Goal: Task Accomplishment & Management: Use online tool/utility

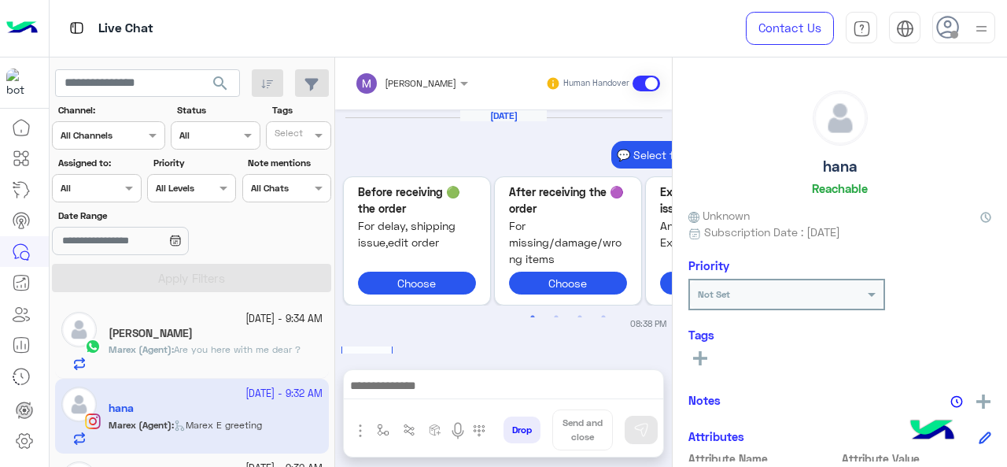
scroll to position [737, 0]
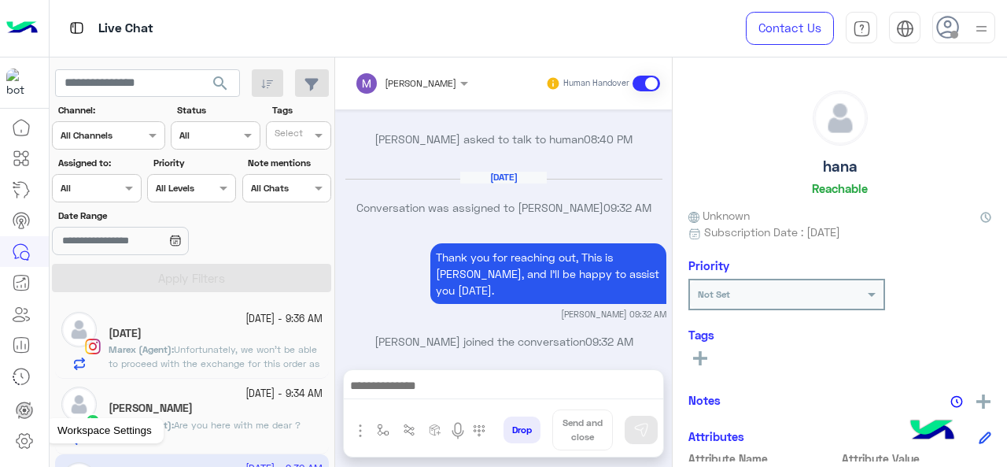
click at [32, 443] on icon at bounding box center [24, 440] width 19 height 19
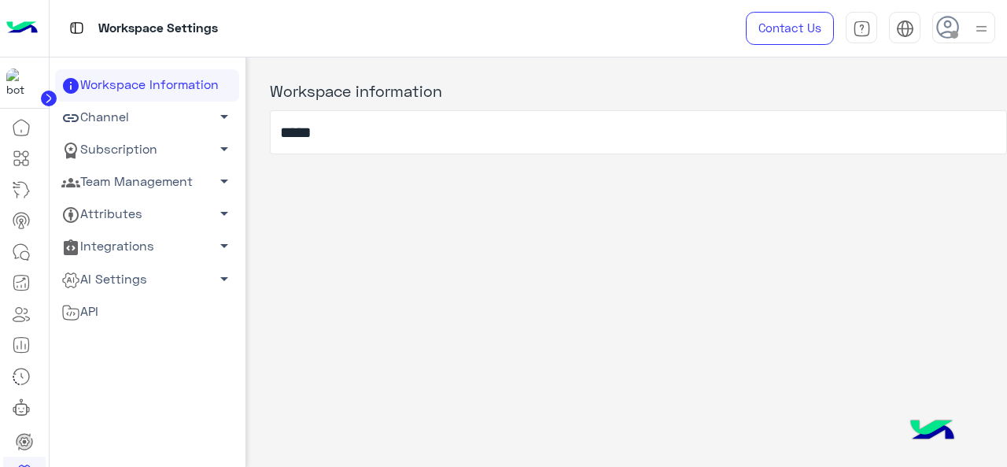
click at [149, 190] on link "Team Management arrow_drop_down" at bounding box center [147, 182] width 184 height 32
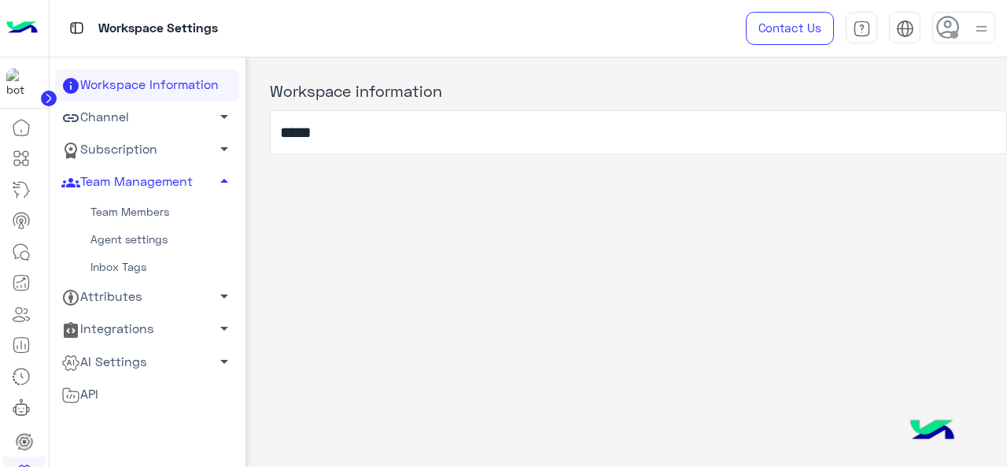
click at [140, 215] on link "Team Members" at bounding box center [147, 212] width 184 height 28
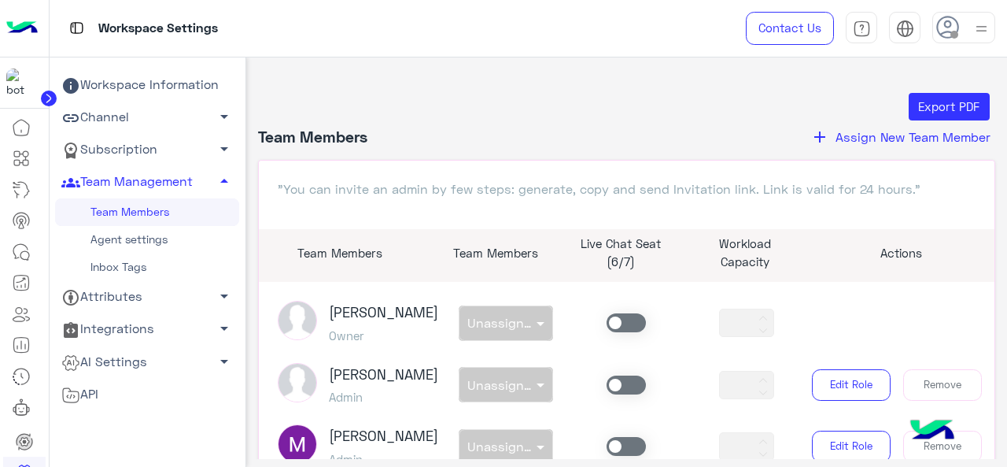
click at [142, 236] on link "Agent settings" at bounding box center [147, 240] width 184 height 28
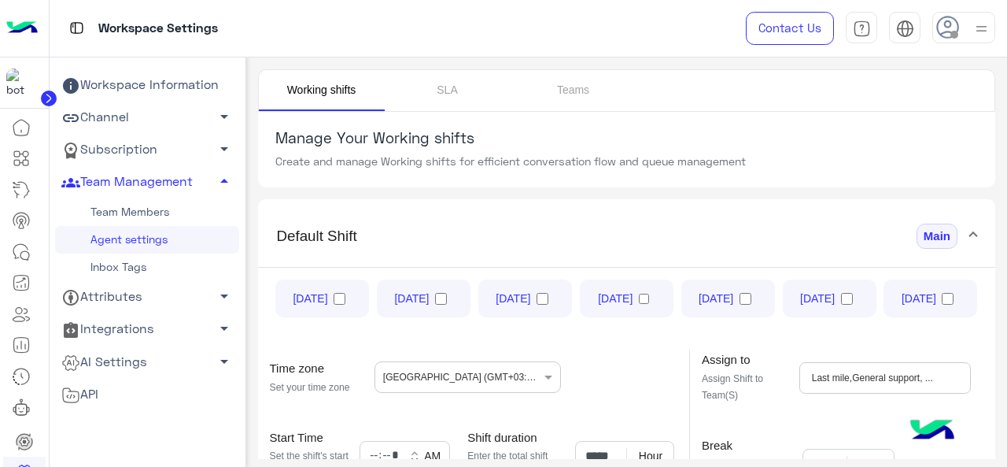
click at [121, 268] on link "Inbox Tags" at bounding box center [147, 267] width 184 height 28
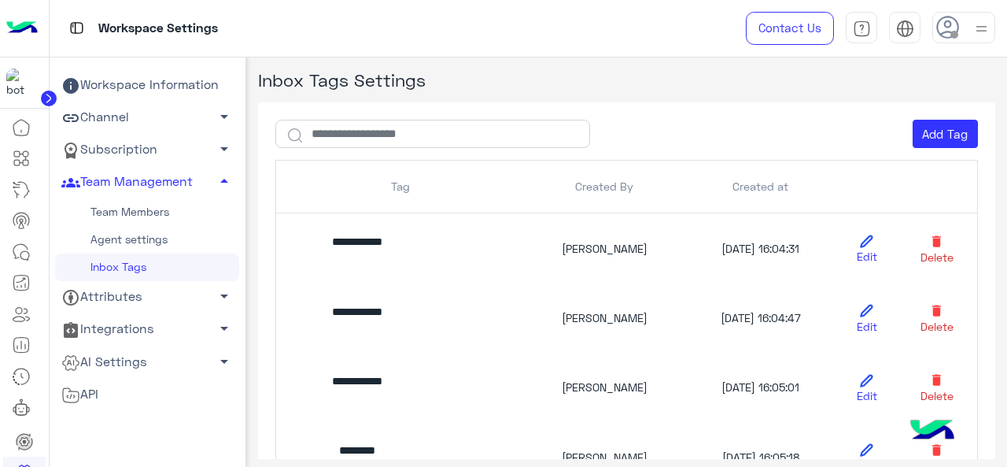
click at [174, 212] on link "Team Members" at bounding box center [147, 212] width 184 height 28
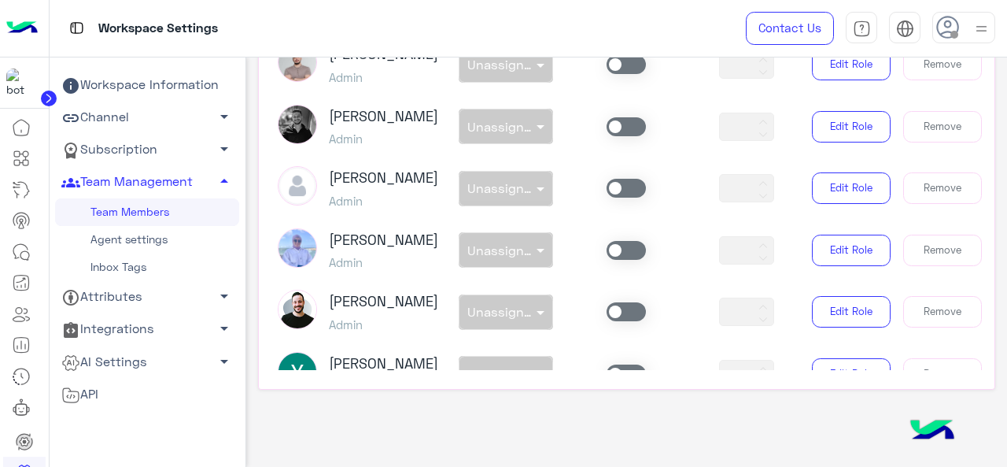
scroll to position [472, 0]
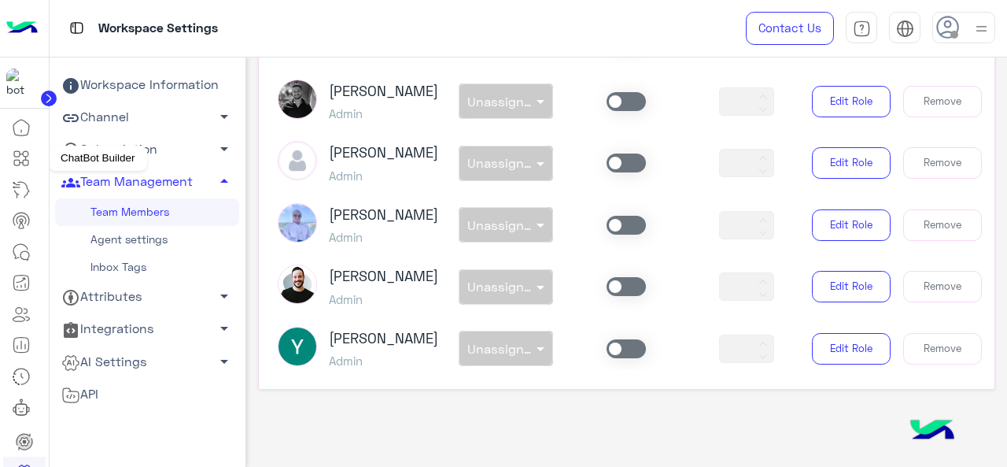
click at [15, 165] on icon at bounding box center [17, 163] width 6 height 6
click at [27, 160] on icon at bounding box center [26, 163] width 6 height 6
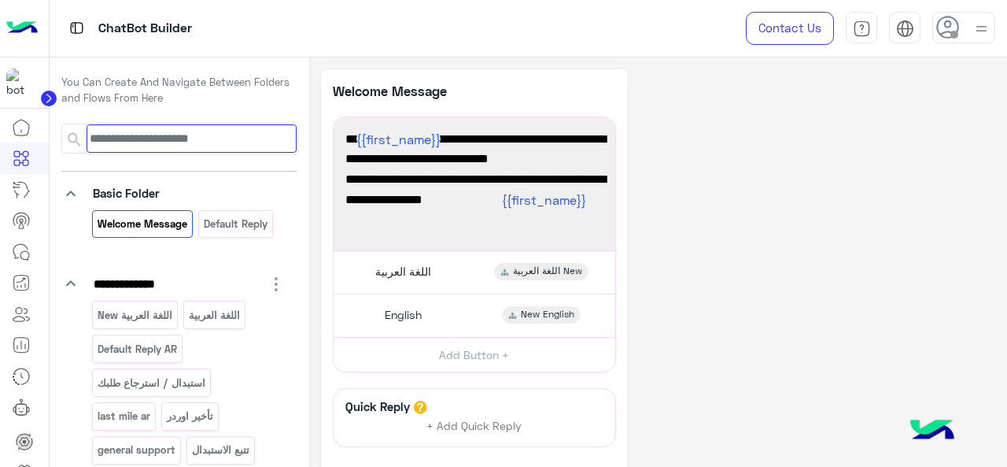
click at [176, 137] on input at bounding box center [191, 138] width 209 height 28
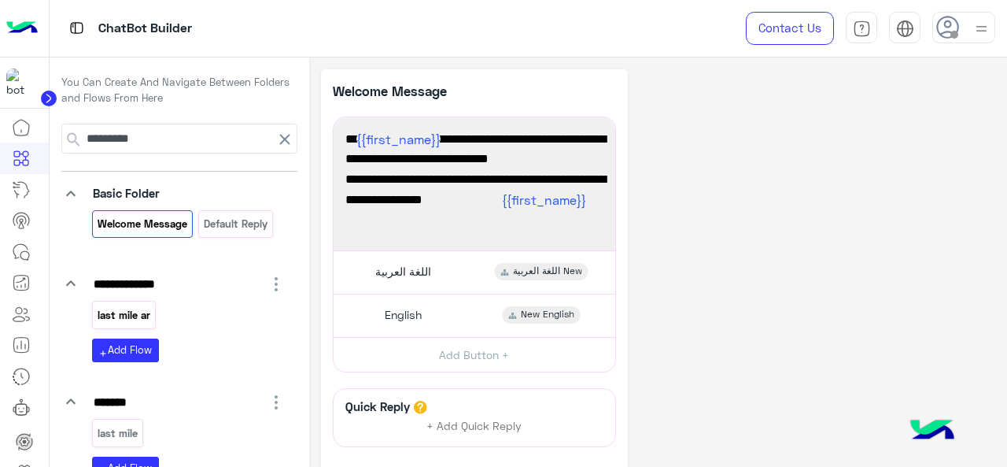
click at [127, 317] on p "last mile ar" at bounding box center [123, 315] width 55 height 18
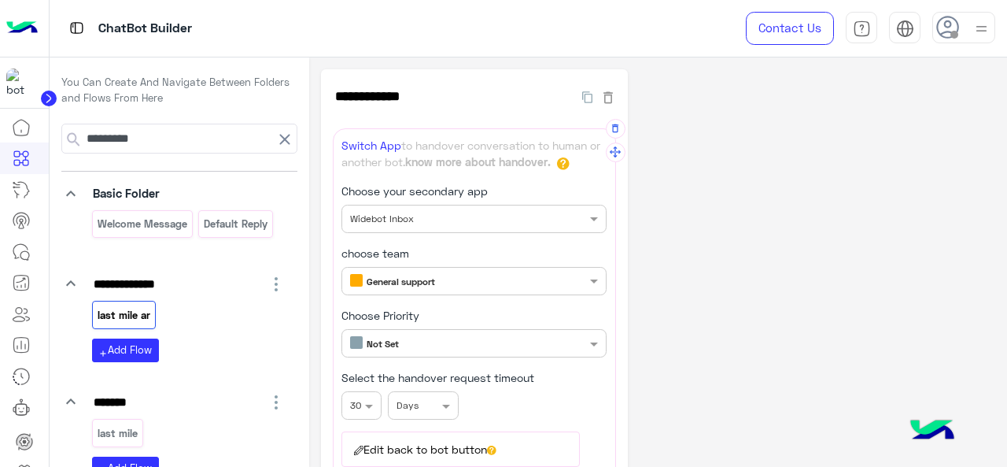
click at [451, 276] on input "text" at bounding box center [447, 279] width 195 height 14
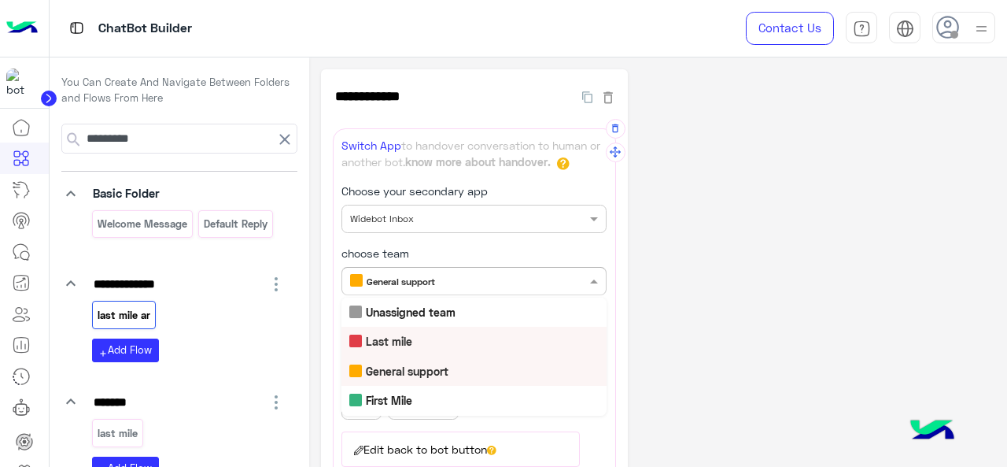
click at [410, 344] on b "Last mile" at bounding box center [389, 340] width 46 height 13
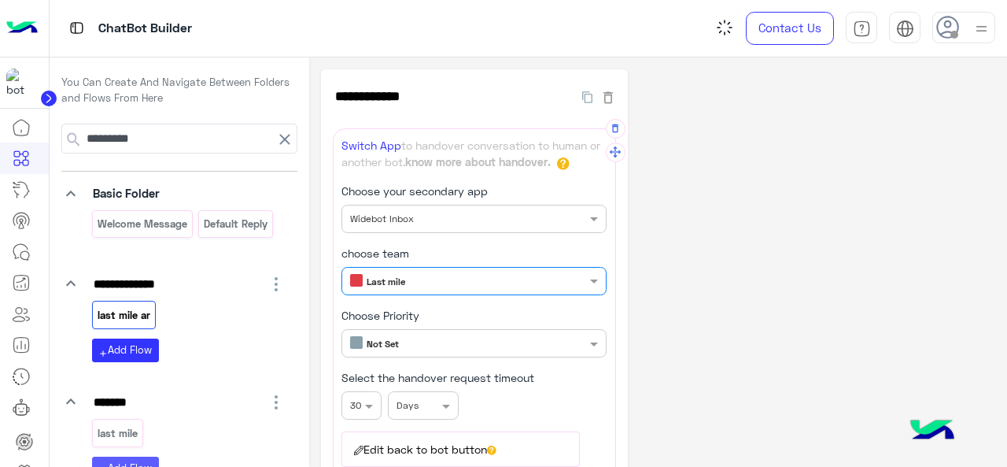
scroll to position [79, 0]
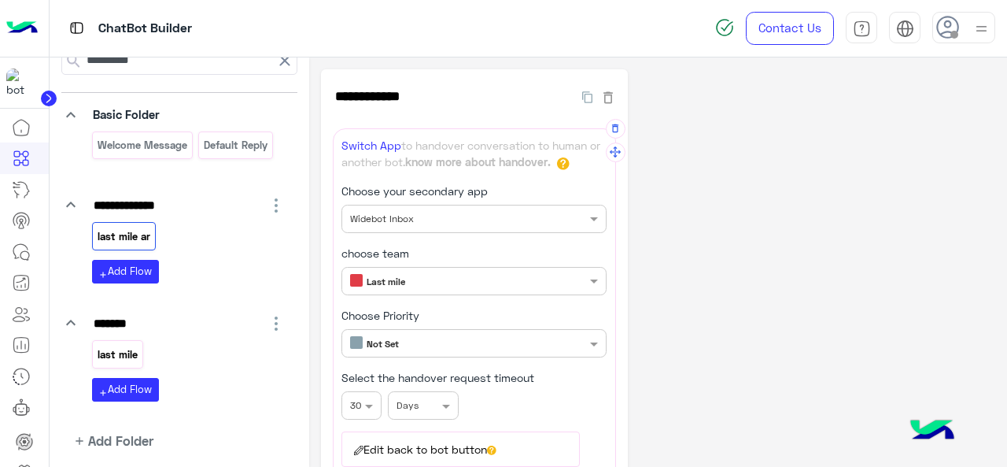
click at [129, 350] on p "last mile" at bounding box center [117, 355] width 43 height 18
click at [444, 286] on div "Only members with chosen team reply General support" at bounding box center [464, 281] width 244 height 15
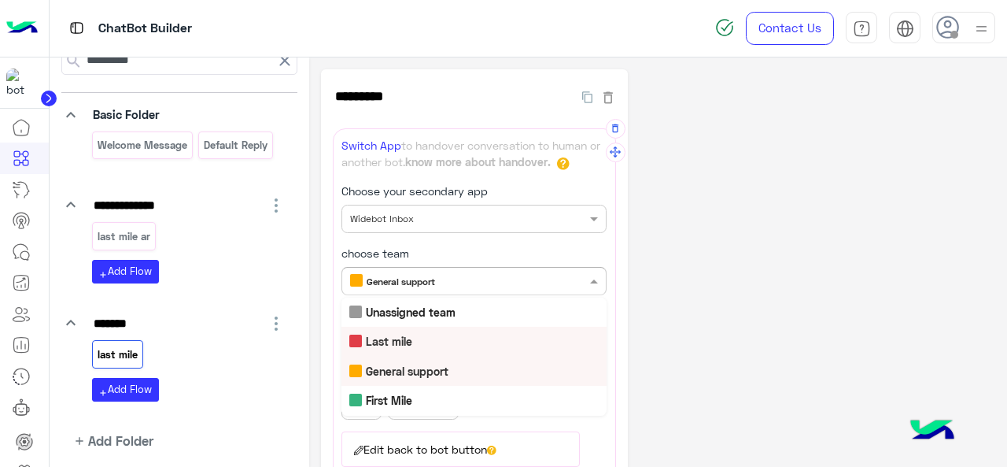
click at [421, 347] on div "Last mile" at bounding box center [474, 341] width 265 height 29
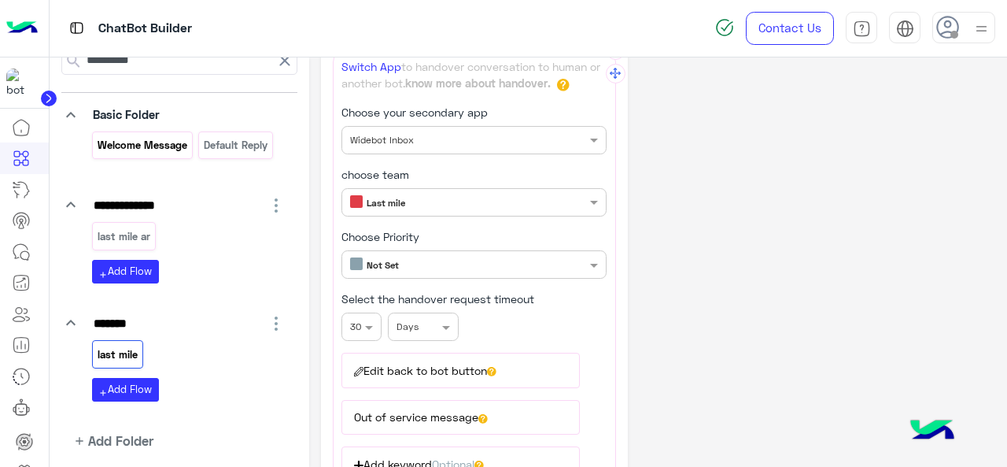
scroll to position [0, 0]
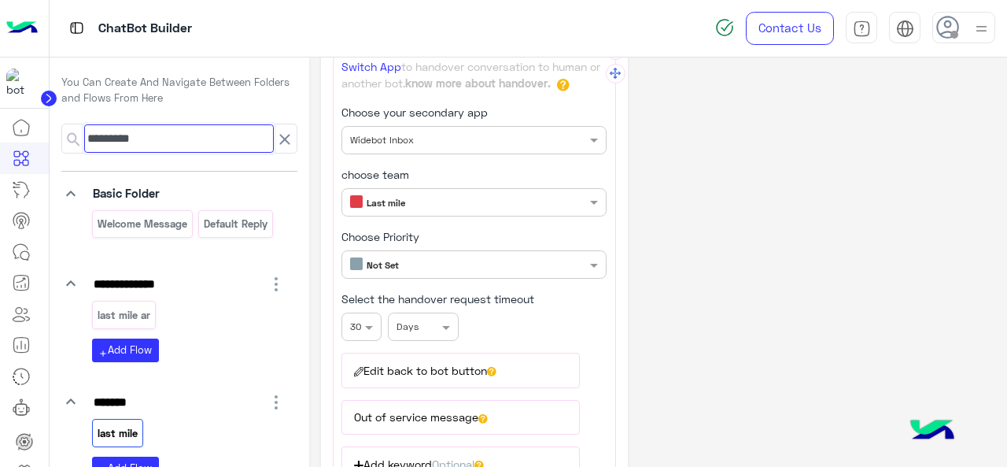
click at [183, 144] on input "*********" at bounding box center [179, 138] width 190 height 28
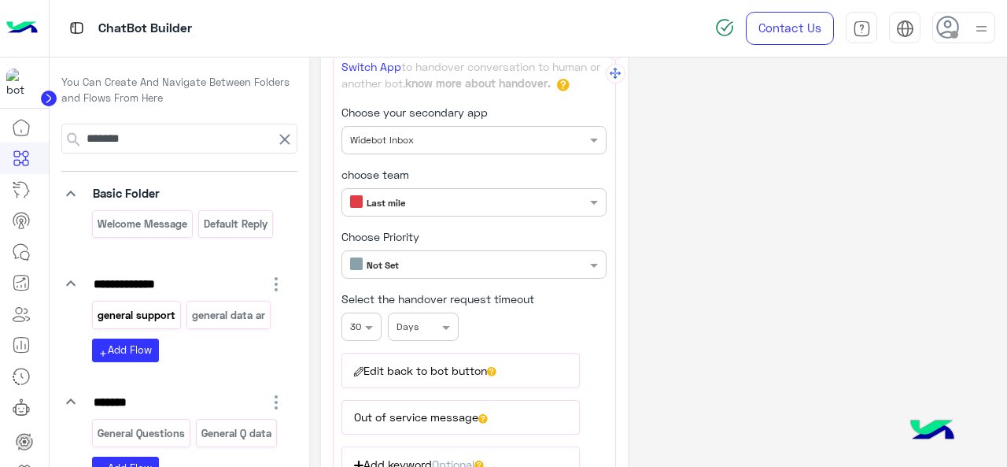
click at [143, 315] on p "general support" at bounding box center [136, 315] width 80 height 18
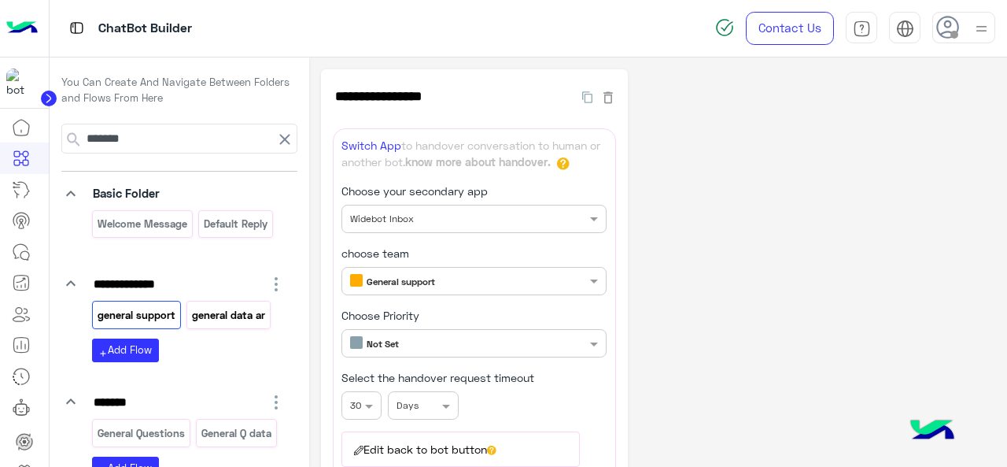
click at [237, 306] on p "general data ar" at bounding box center [229, 315] width 76 height 18
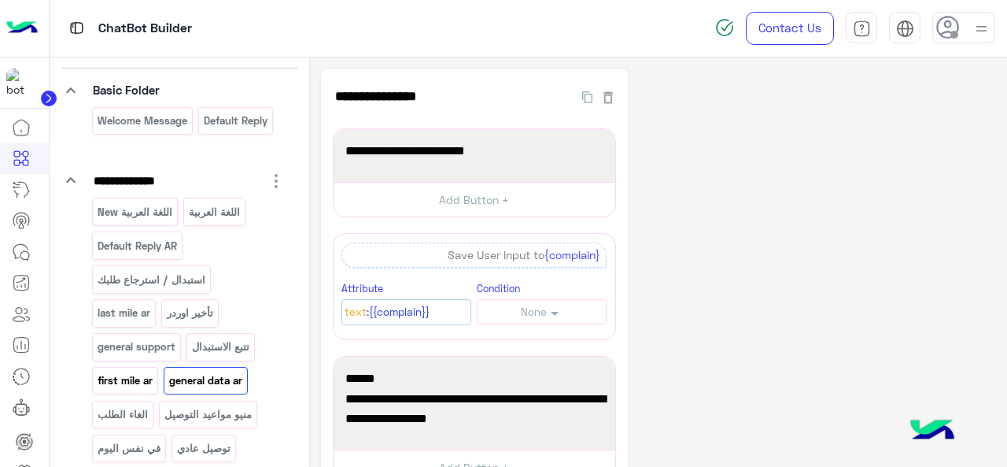
scroll to position [79, 0]
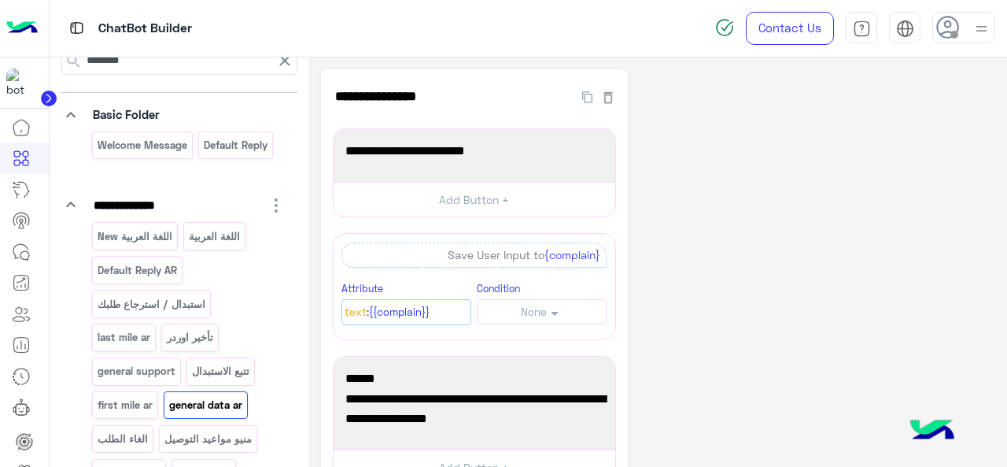
click at [168, 396] on p "general data ar" at bounding box center [206, 405] width 76 height 18
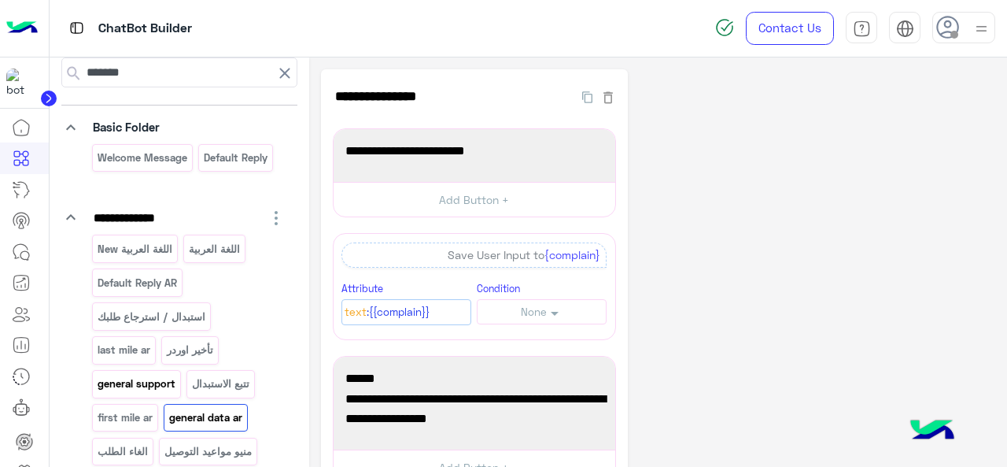
scroll to position [0, 0]
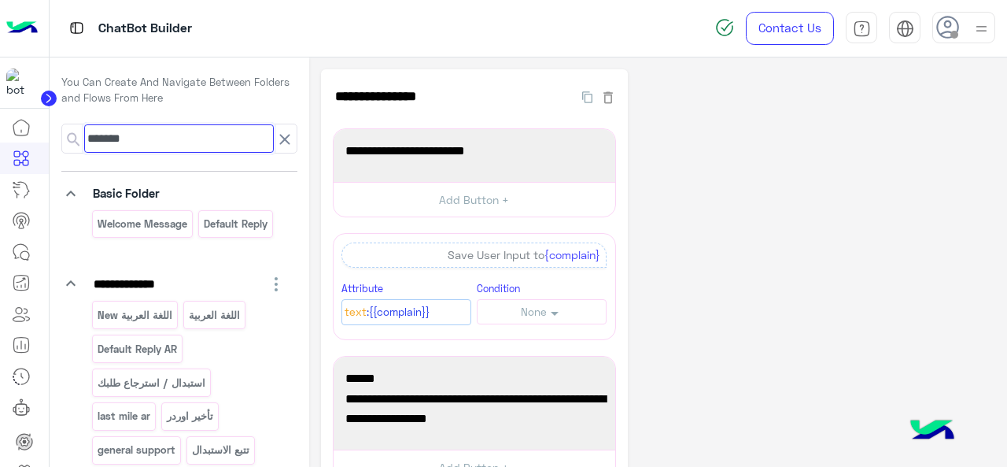
click at [183, 144] on input "*******" at bounding box center [179, 138] width 190 height 28
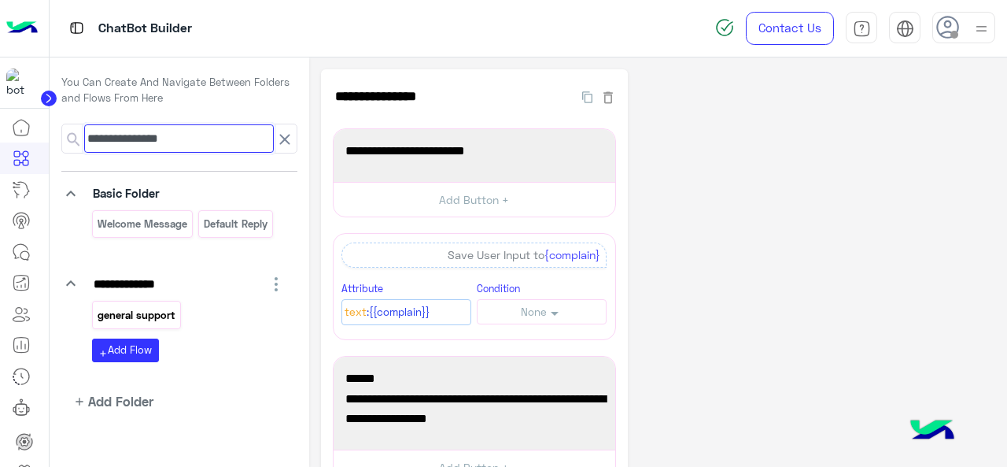
type input "**********"
click at [143, 308] on p "general support" at bounding box center [136, 315] width 80 height 18
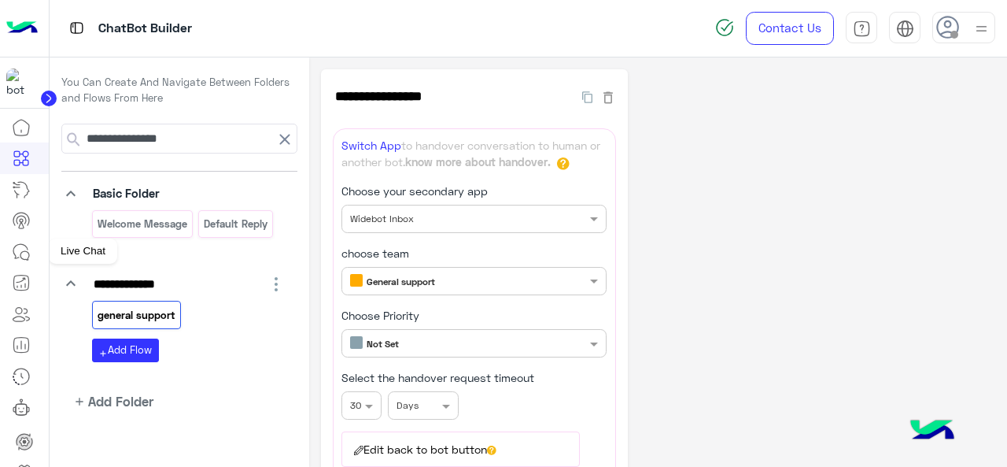
click at [16, 253] on icon at bounding box center [21, 251] width 19 height 19
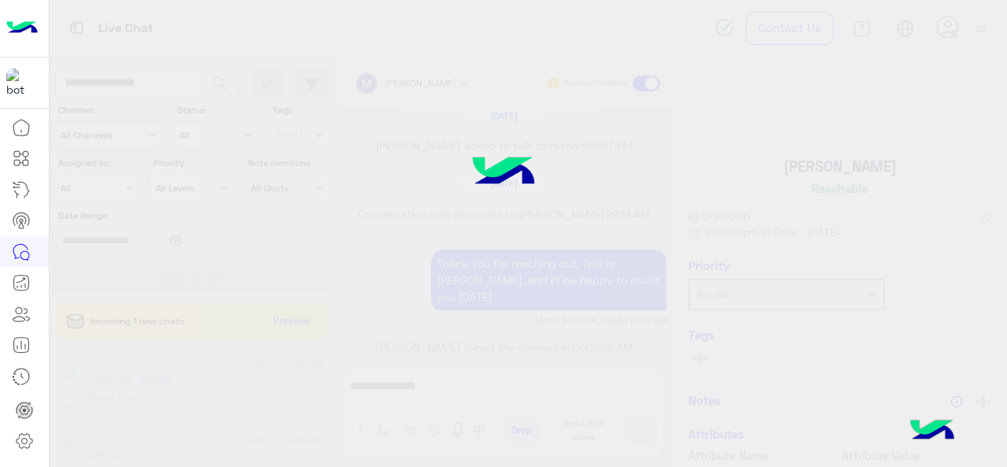
scroll to position [691, 0]
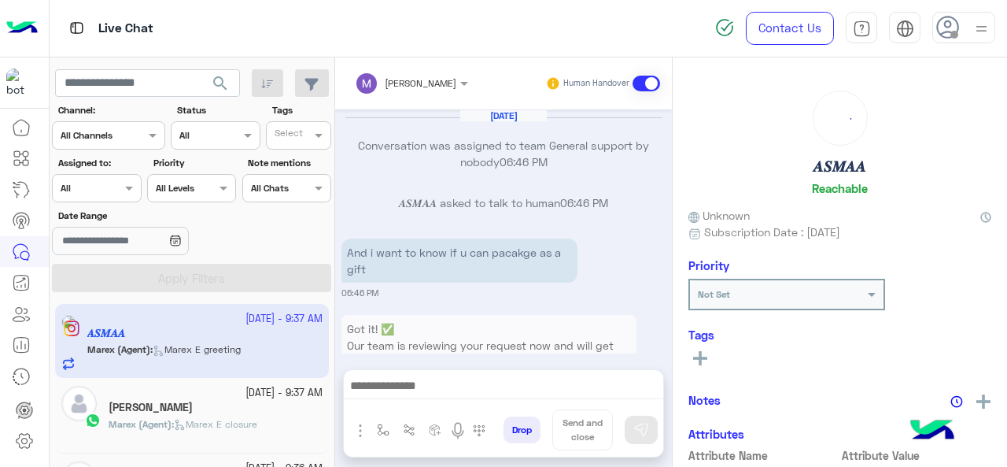
scroll to position [645, 0]
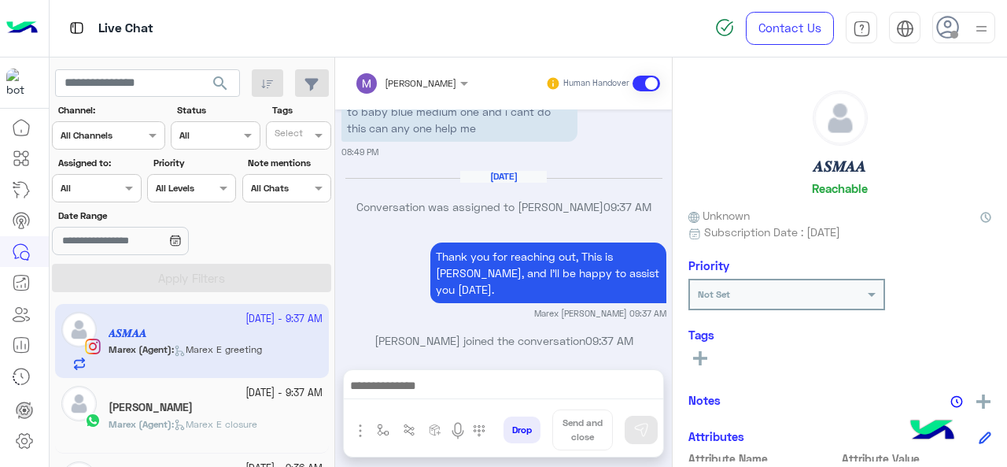
click at [118, 189] on div at bounding box center [96, 186] width 87 height 15
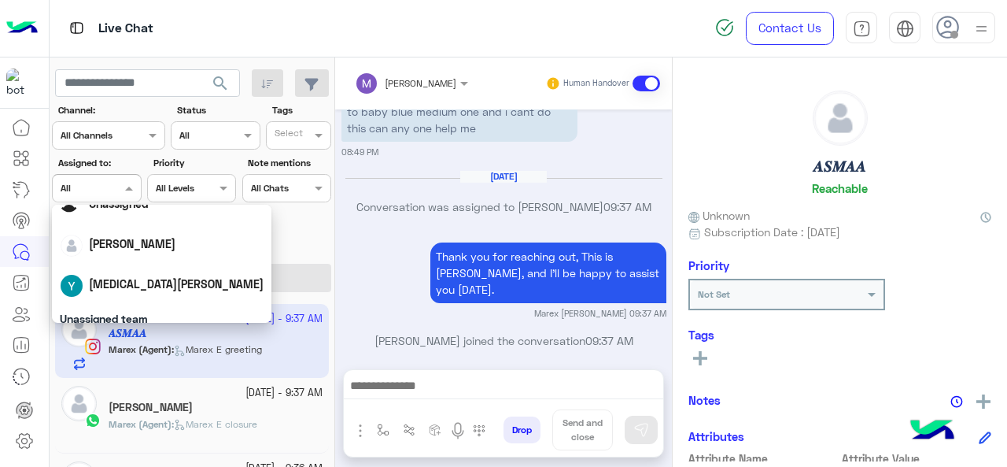
scroll to position [157, 0]
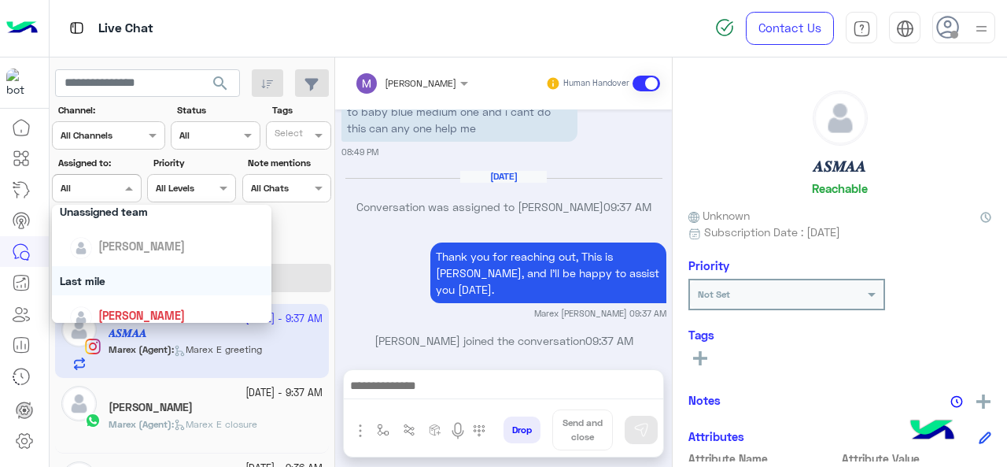
click at [125, 274] on div "Last mile" at bounding box center [162, 280] width 220 height 29
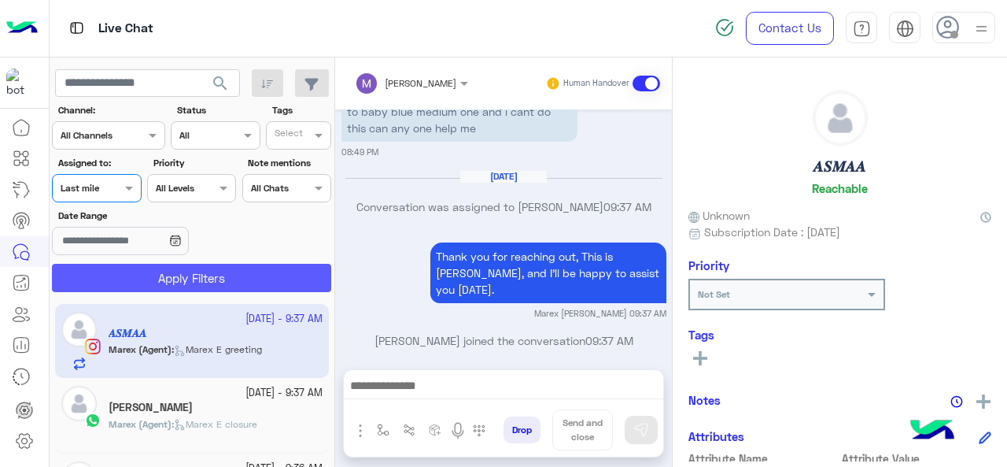
click at [203, 279] on button "Apply Filters" at bounding box center [191, 278] width 279 height 28
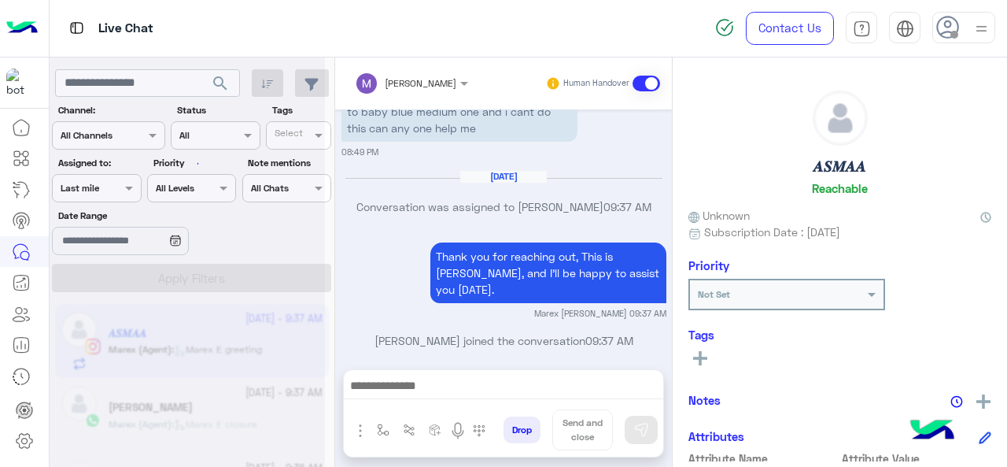
scroll to position [0, 0]
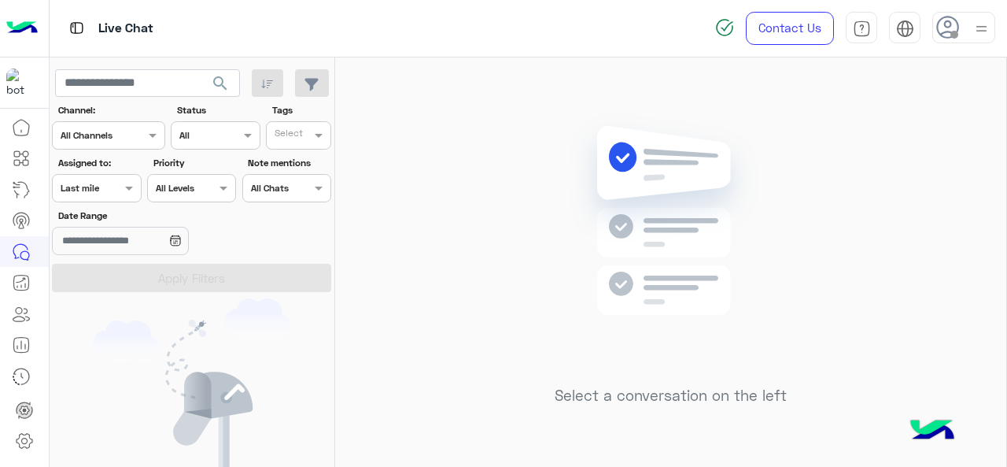
click at [110, 186] on div at bounding box center [96, 186] width 87 height 15
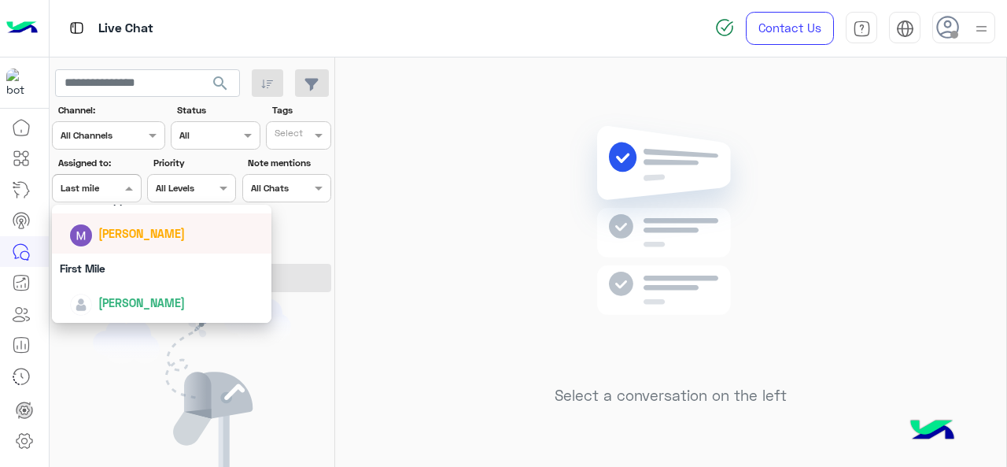
scroll to position [230, 0]
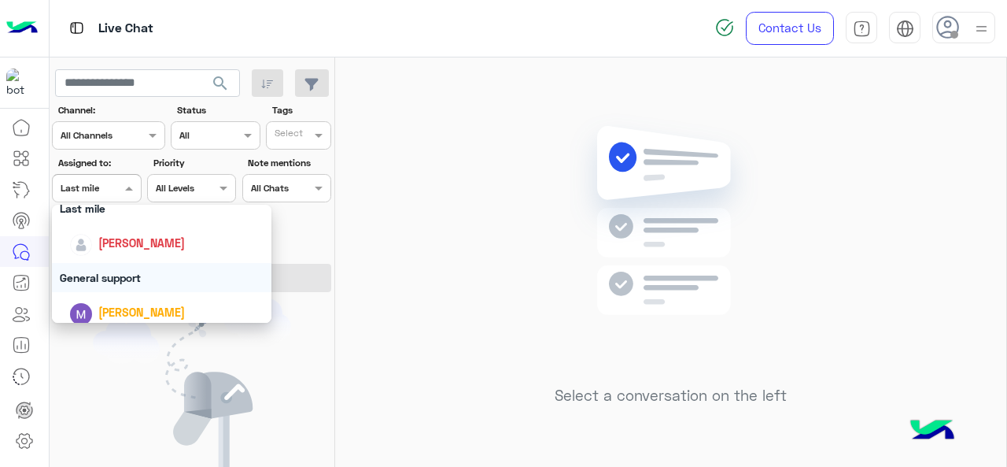
click at [115, 279] on div "General support" at bounding box center [162, 277] width 220 height 29
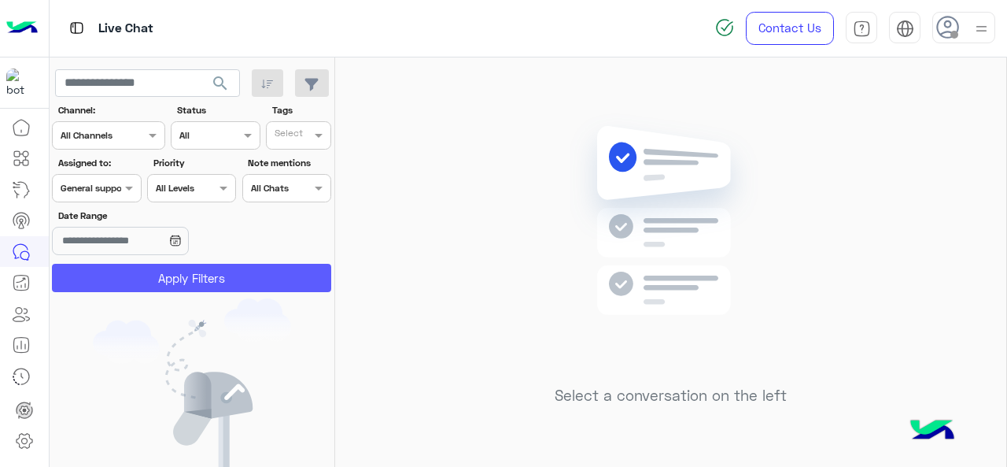
click at [140, 272] on button "Apply Filters" at bounding box center [191, 278] width 279 height 28
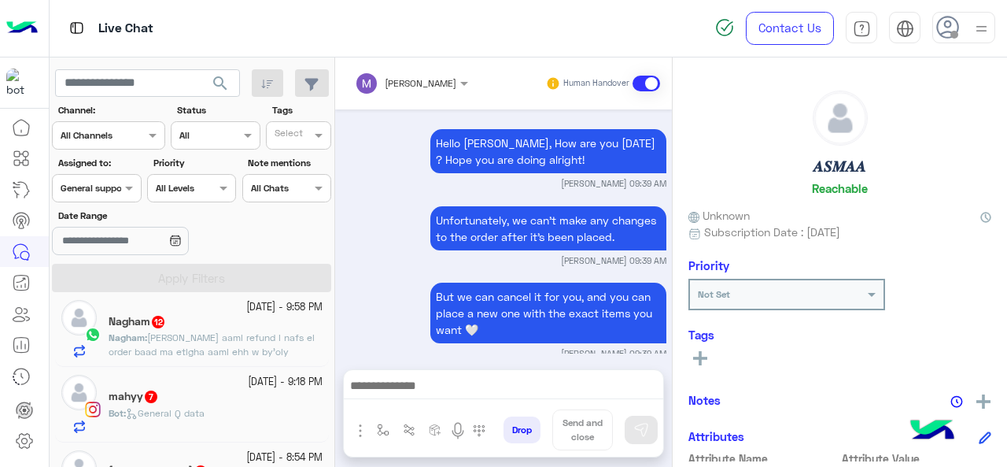
scroll to position [653, 0]
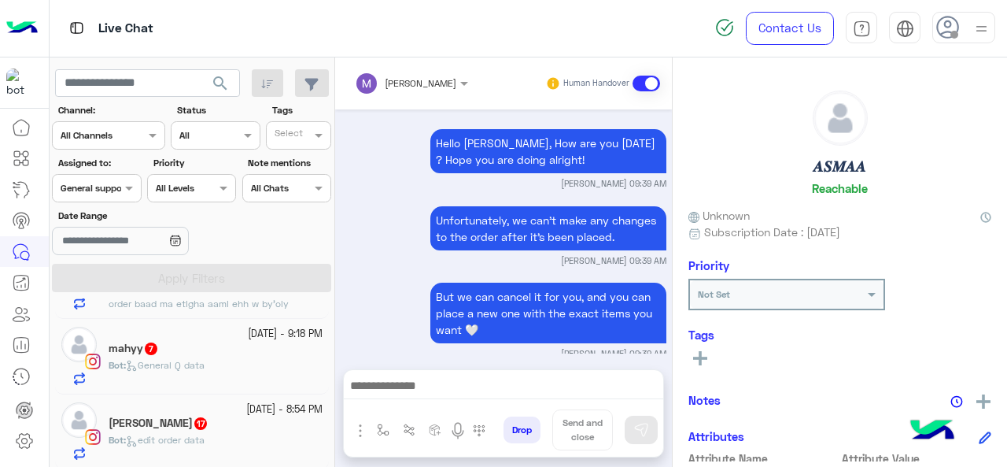
click at [195, 424] on div "[PERSON_NAME] 17" at bounding box center [216, 424] width 214 height 17
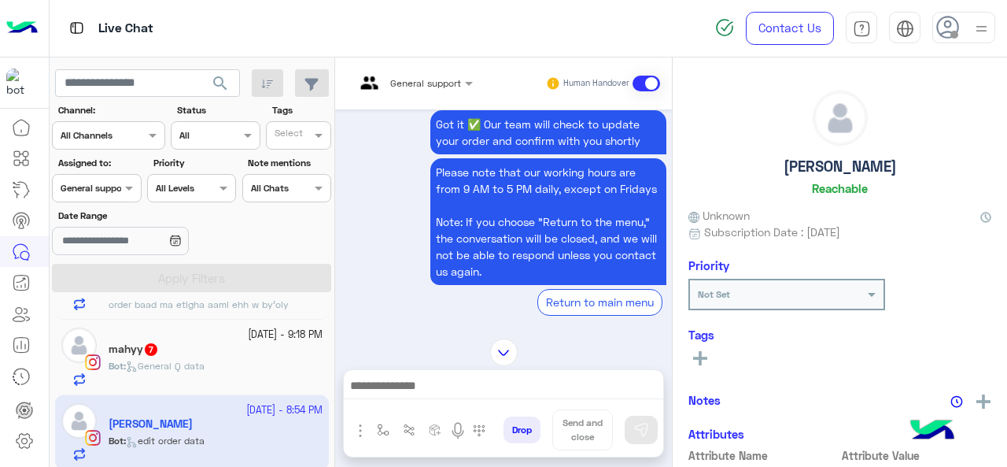
scroll to position [438, 0]
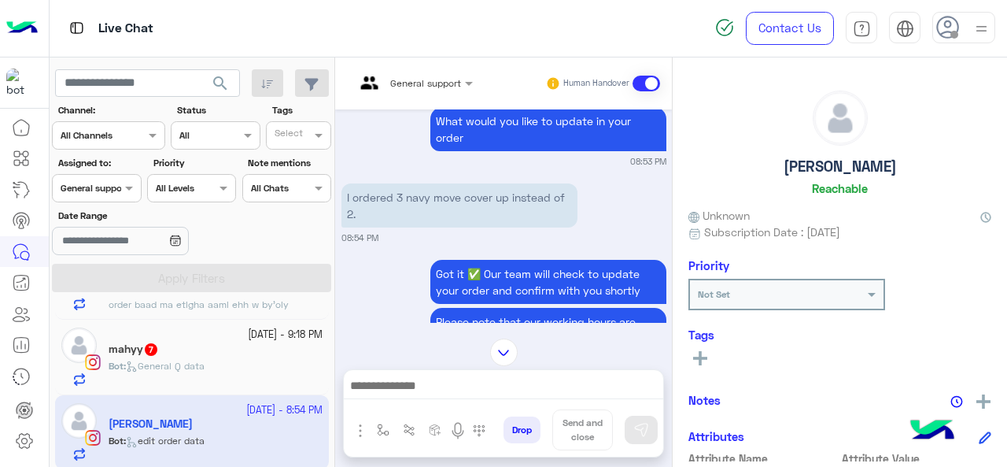
click at [221, 344] on div "mahyy 7" at bounding box center [216, 350] width 214 height 17
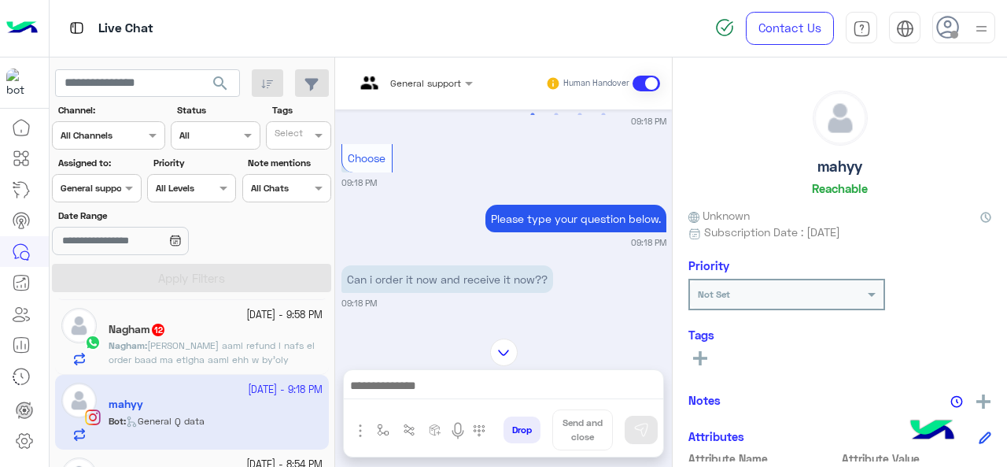
scroll to position [575, 0]
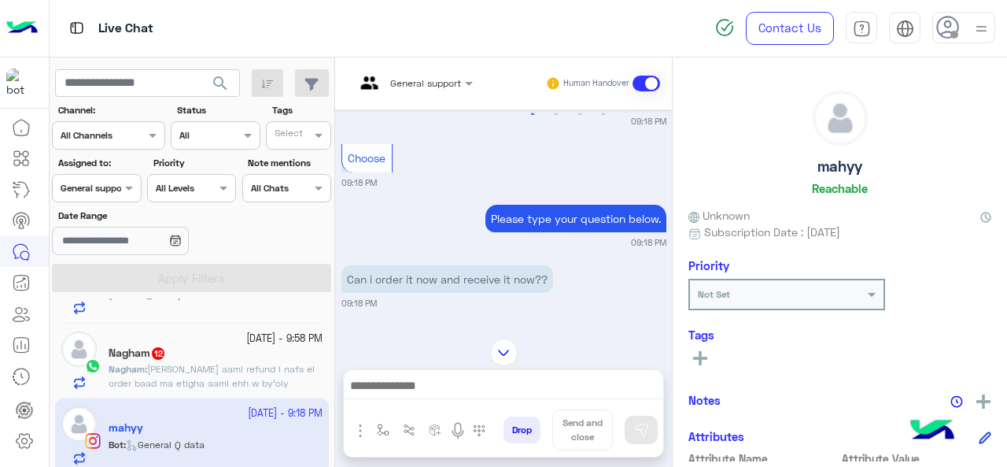
click at [172, 353] on div "Nagham 12" at bounding box center [216, 354] width 214 height 17
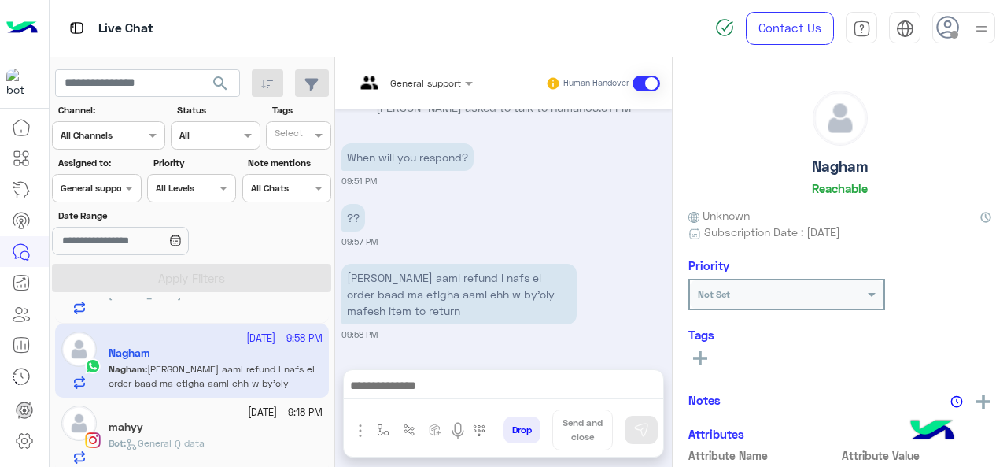
scroll to position [417, 0]
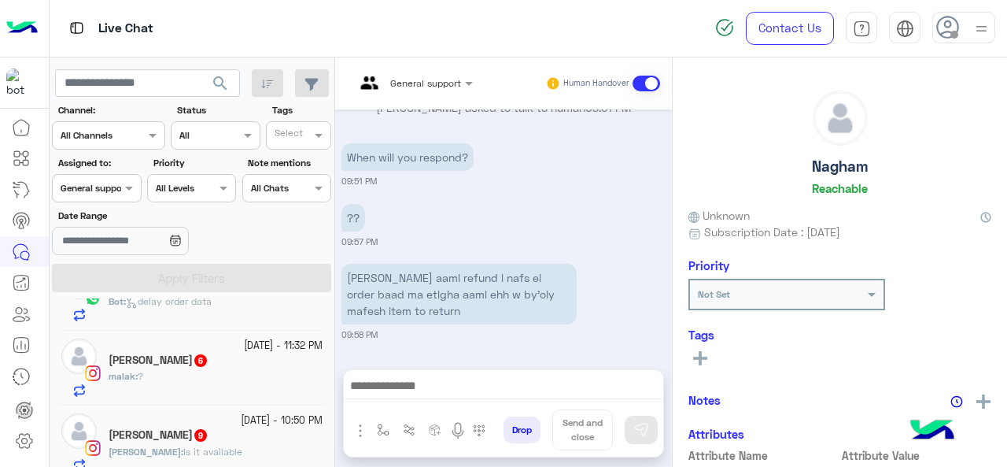
click at [194, 432] on span "9" at bounding box center [200, 435] width 13 height 13
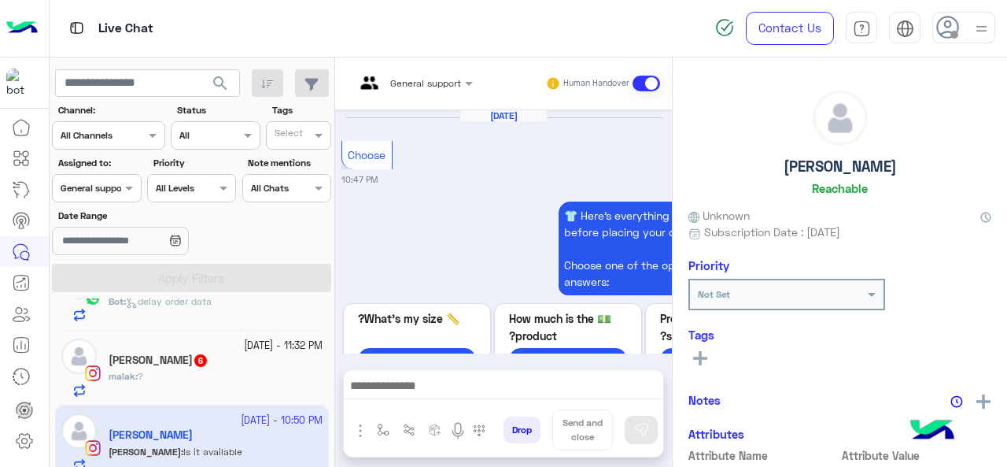
scroll to position [936, 0]
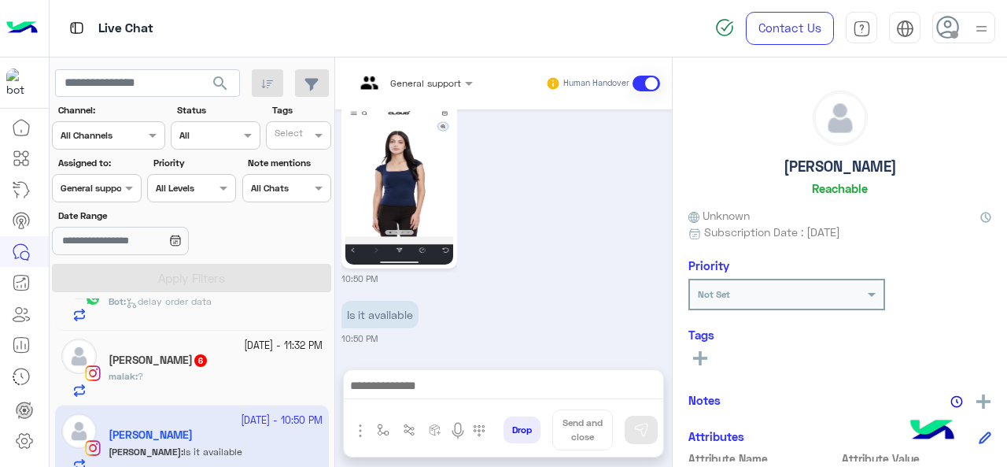
click at [116, 184] on div at bounding box center [96, 186] width 87 height 15
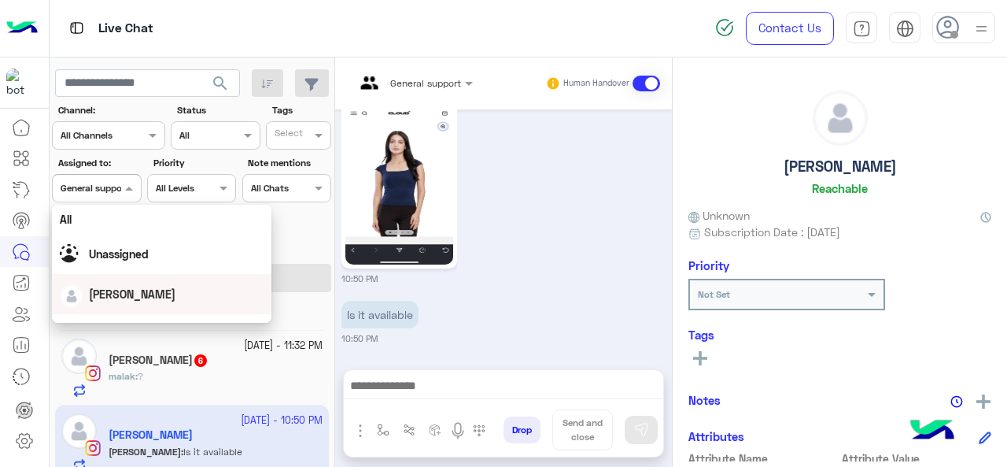
scroll to position [309, 0]
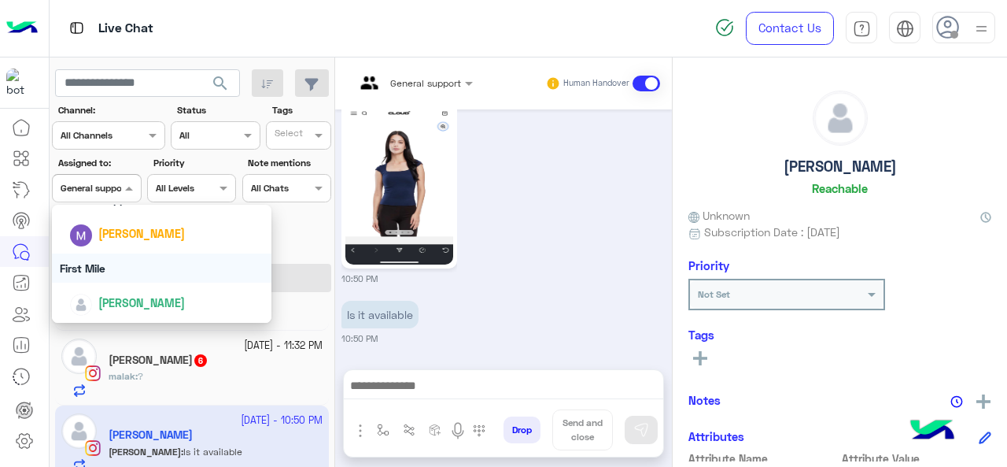
click at [128, 266] on div "First Mile" at bounding box center [162, 267] width 220 height 29
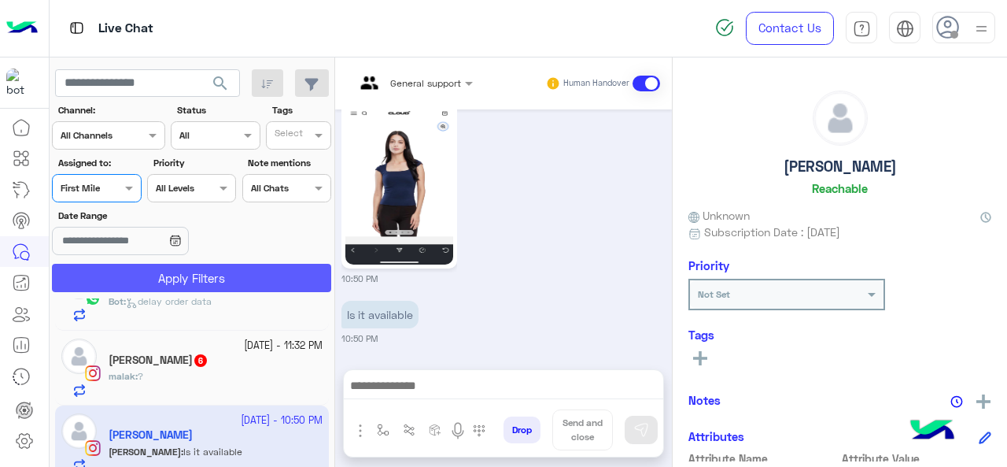
click at [146, 275] on button "Apply Filters" at bounding box center [191, 278] width 279 height 28
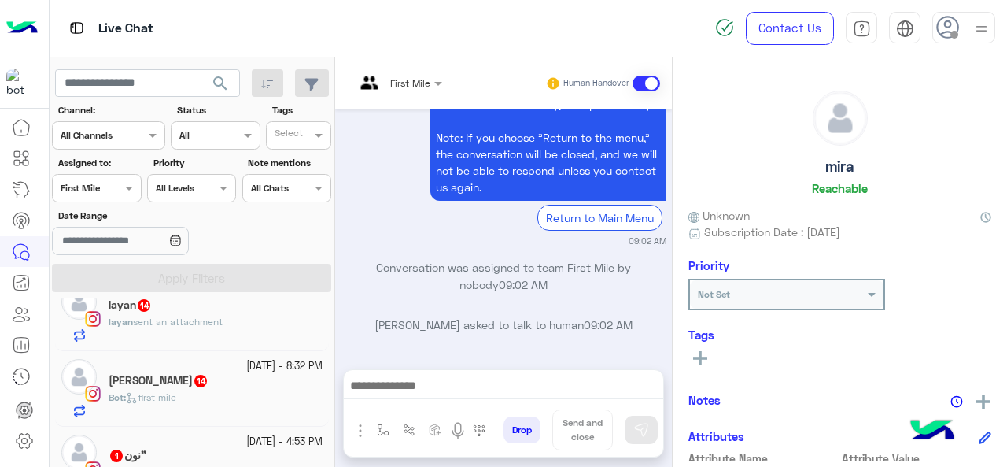
scroll to position [361, 0]
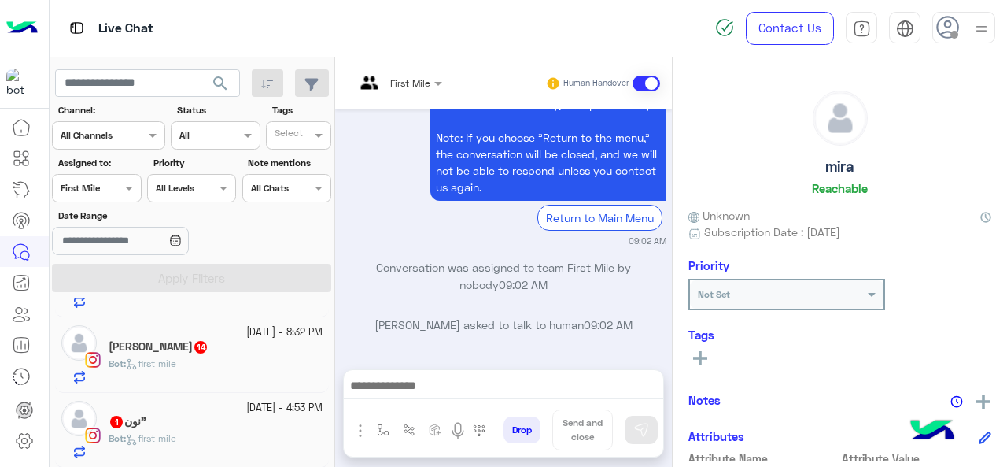
click at [181, 410] on div "[DATE] - 4:53 PM" at bounding box center [216, 408] width 214 height 15
